Goal: Transaction & Acquisition: Purchase product/service

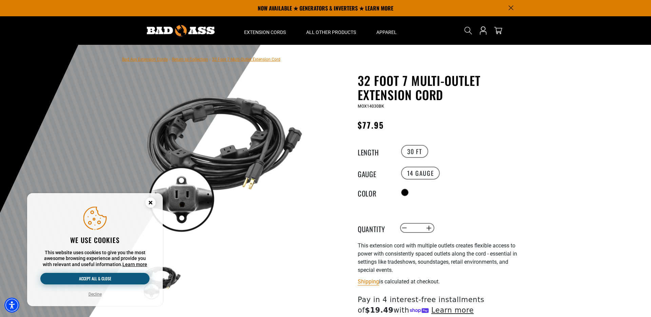
click at [126, 280] on button "Accept all & close" at bounding box center [94, 279] width 109 height 12
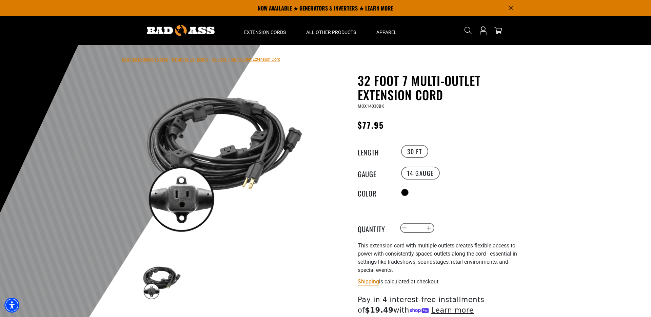
click at [195, 61] on link "Return to Collection" at bounding box center [190, 59] width 36 height 5
click at [201, 61] on link "Return to Collection" at bounding box center [190, 59] width 36 height 5
click at [197, 59] on link "Return to Collection" at bounding box center [190, 59] width 36 height 5
click at [196, 58] on link "Return to Collection" at bounding box center [190, 59] width 36 height 5
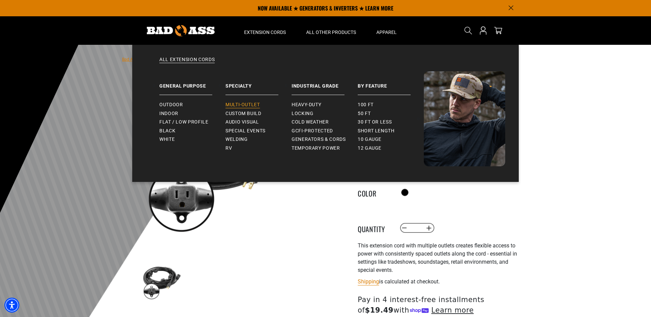
click at [248, 102] on span "Multi-Outlet" at bounding box center [242, 105] width 35 height 6
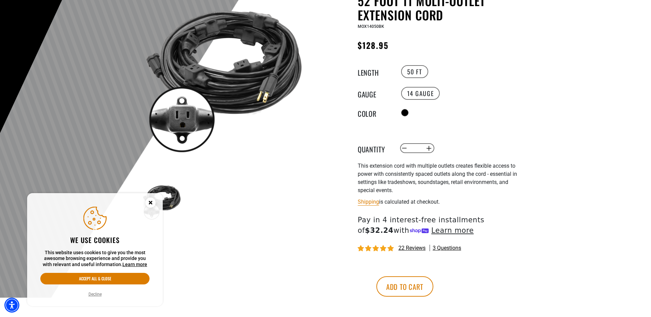
scroll to position [82, 0]
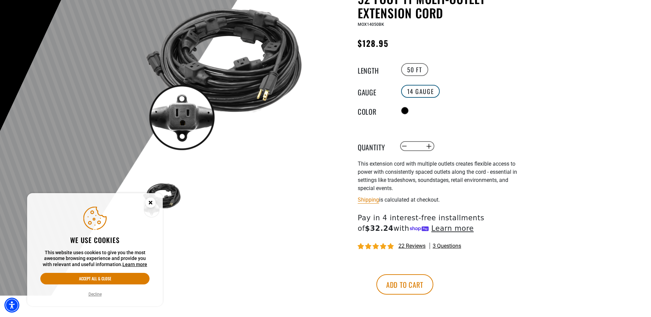
click at [424, 89] on label "14 Gauge" at bounding box center [420, 91] width 39 height 13
click at [422, 85] on label "14 Gauge" at bounding box center [420, 91] width 39 height 13
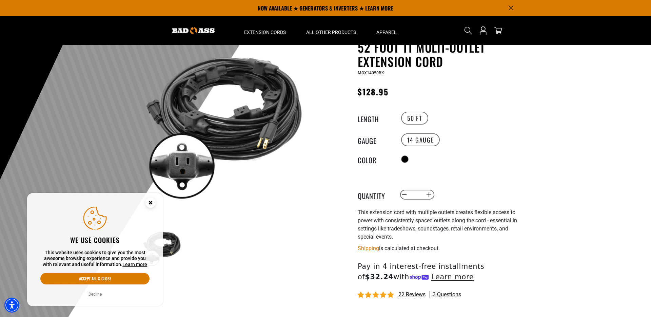
scroll to position [28, 0]
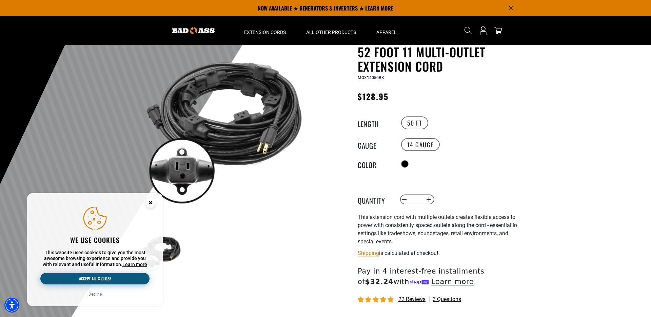
click at [114, 280] on button "Accept all & close" at bounding box center [94, 279] width 109 height 12
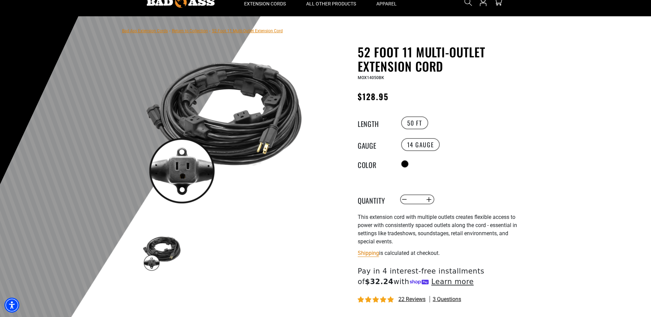
scroll to position [0, 0]
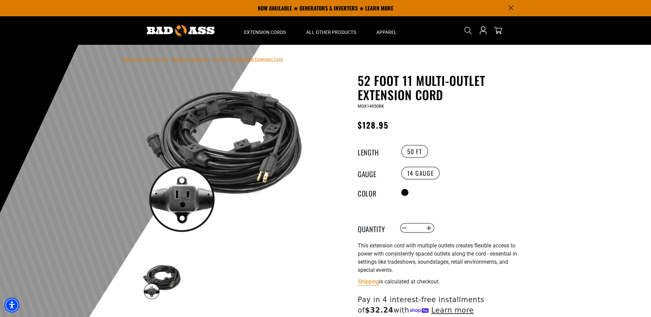
click at [189, 59] on link "Return to Collection" at bounding box center [190, 59] width 36 height 5
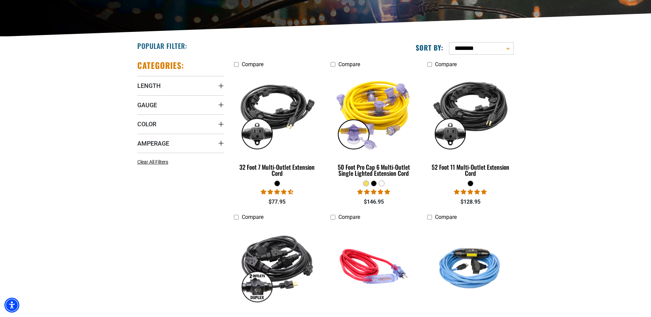
scroll to position [143, 0]
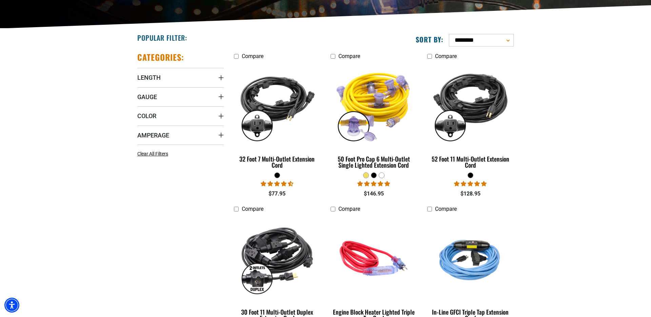
click at [374, 175] on div at bounding box center [373, 175] width 5 height 5
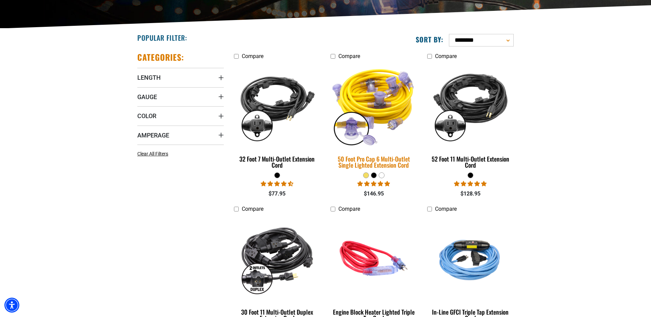
click at [381, 156] on div "50 Foot Pro Cap 6 Multi-Outlet Single Lighted Extension Cord" at bounding box center [373, 162] width 86 height 12
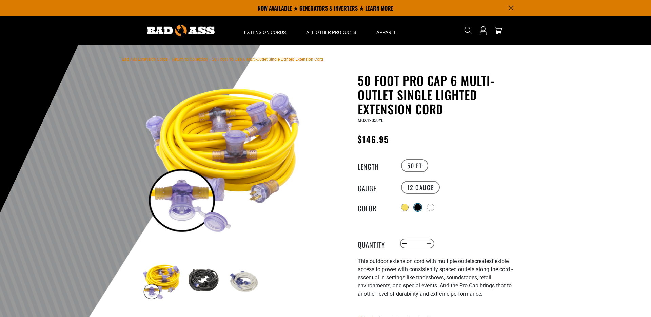
click at [419, 205] on div at bounding box center [417, 207] width 7 height 7
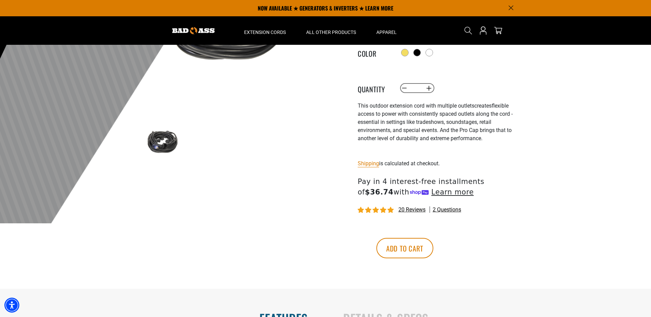
scroll to position [128, 0]
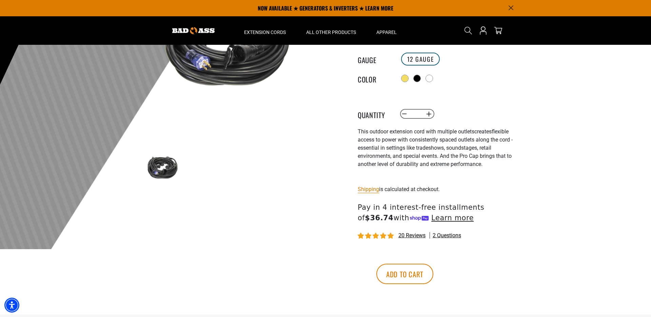
click at [421, 58] on label "12 GAUGE" at bounding box center [420, 59] width 39 height 13
click at [425, 114] on button "Increase quantity for 50 Foot Pro Cap 6 Multi-Outlet Single Lighted Extension C…" at bounding box center [429, 114] width 11 height 12
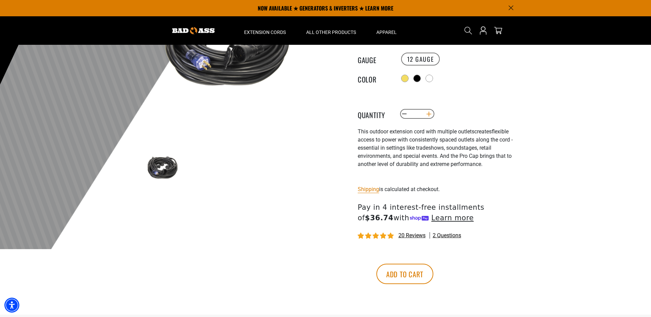
click at [425, 114] on button "Increase quantity for 50 Foot Pro Cap 6 Multi-Outlet Single Lighted Extension C…" at bounding box center [429, 114] width 11 height 12
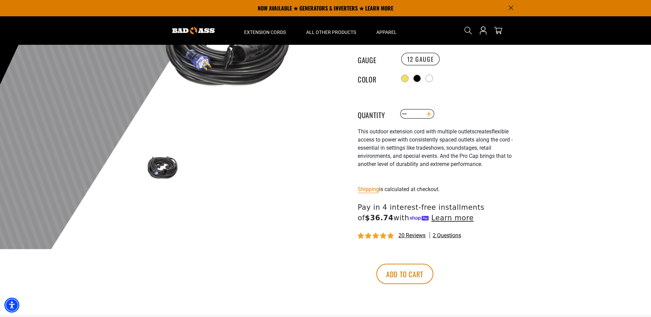
click at [425, 114] on button "Increase quantity for 50 Foot Pro Cap 6 Multi-Outlet Single Lighted Extension C…" at bounding box center [429, 114] width 11 height 12
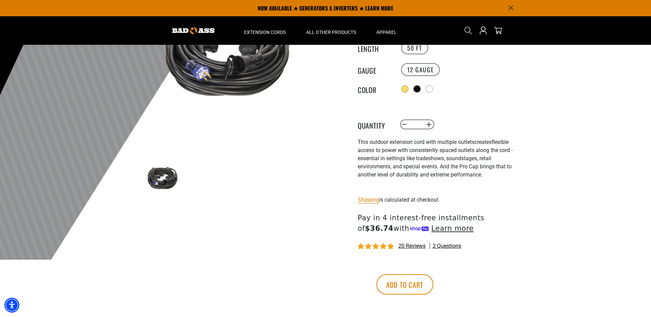
scroll to position [83, 0]
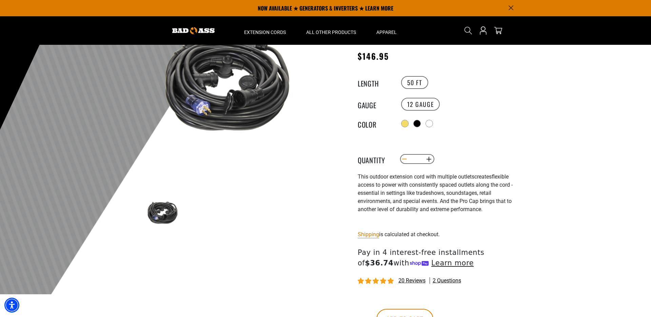
click at [406, 157] on button "Decrease quantity for 50 Foot Pro Cap 6 Multi-Outlet Single Lighted Extension C…" at bounding box center [404, 159] width 11 height 12
type input "**"
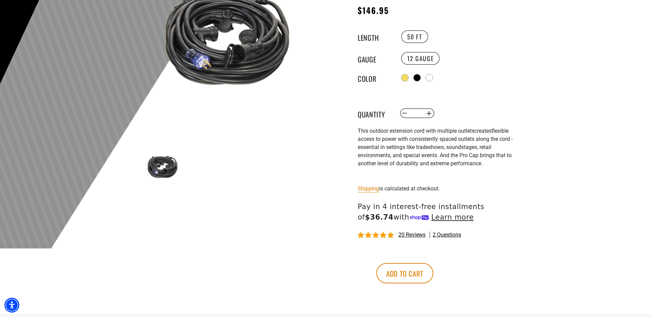
scroll to position [149, 0]
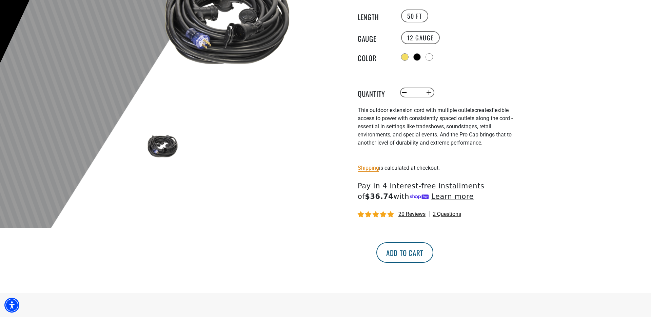
click at [433, 253] on button "Add to cart" at bounding box center [404, 252] width 57 height 20
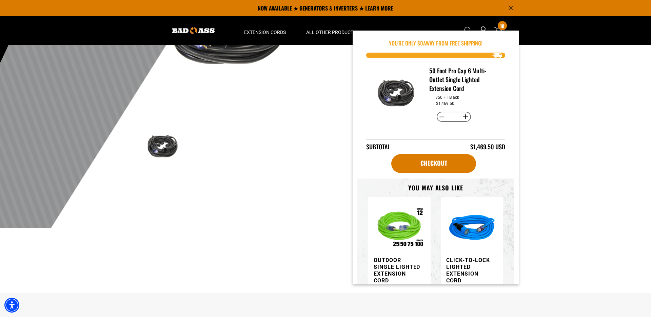
click at [532, 147] on div at bounding box center [325, 61] width 651 height 332
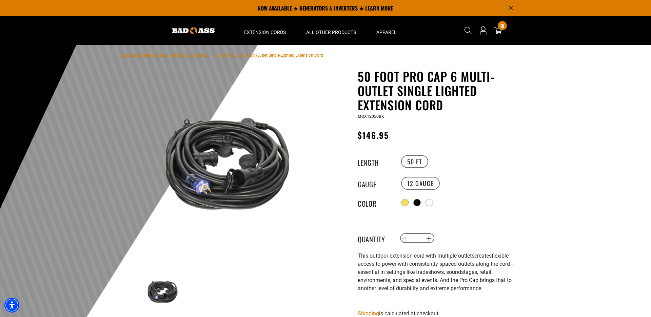
scroll to position [0, 0]
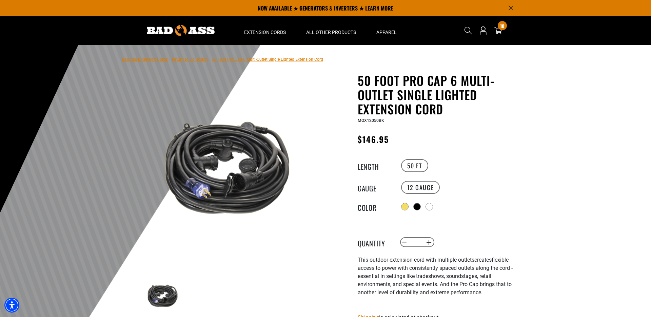
click at [504, 30] on div "Search Cart 10 10 items You're Only $ 0 away from free shipping!" at bounding box center [486, 30] width 55 height 28
click at [501, 30] on div "10 10 items" at bounding box center [502, 25] width 9 height 9
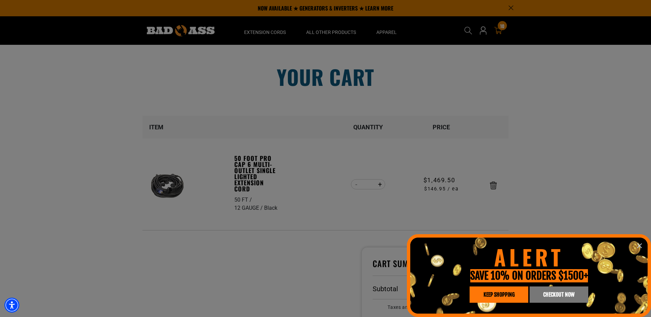
click at [641, 246] on icon "information" at bounding box center [639, 245] width 8 height 8
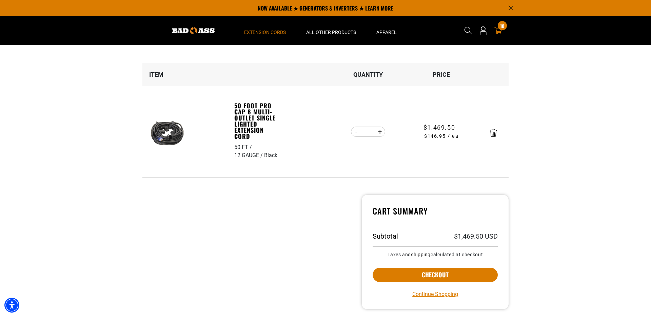
scroll to position [35, 0]
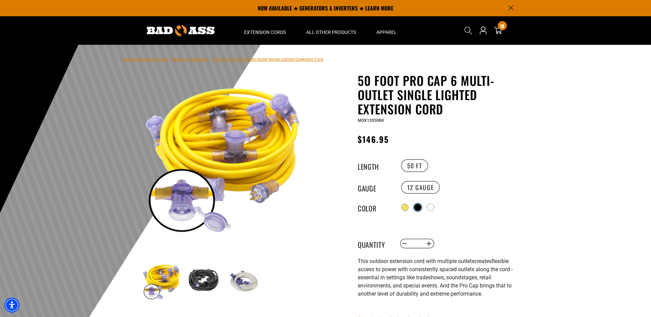
click at [417, 204] on div at bounding box center [417, 207] width 7 height 7
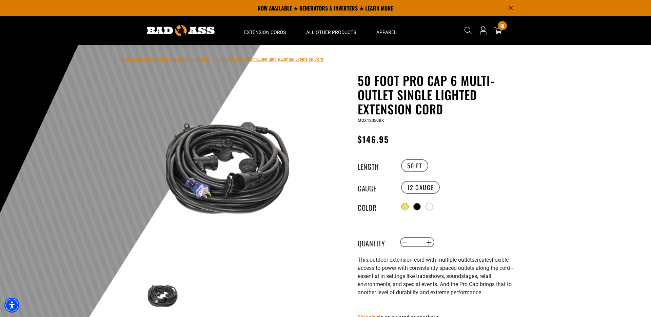
click at [338, 289] on div "50 Foot Pro Cap 6 Multi-Outlet Single Lighted Extension Cord 50 Foot Pro Cap 6 …" at bounding box center [426, 257] width 193 height 369
